Goal: Browse casually

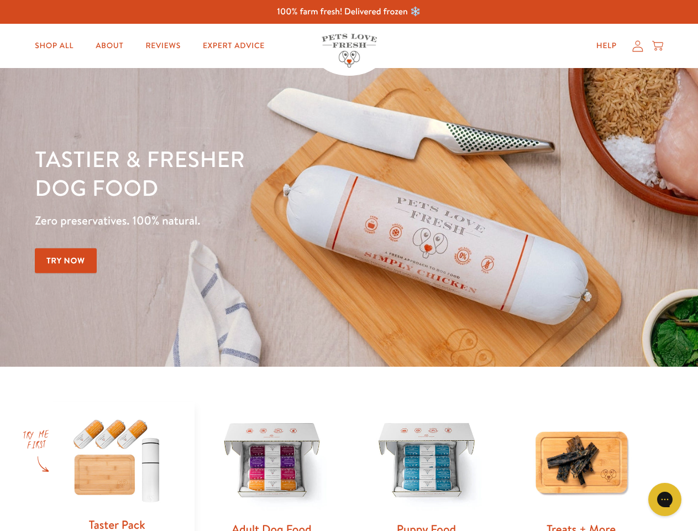
click at [349, 265] on div "Tastier & fresher dog food Zero preservatives. 100% natural. Try Now" at bounding box center [244, 217] width 419 height 146
click at [665, 499] on icon "Gorgias live chat" at bounding box center [665, 499] width 11 height 11
